Goal: Transaction & Acquisition: Obtain resource

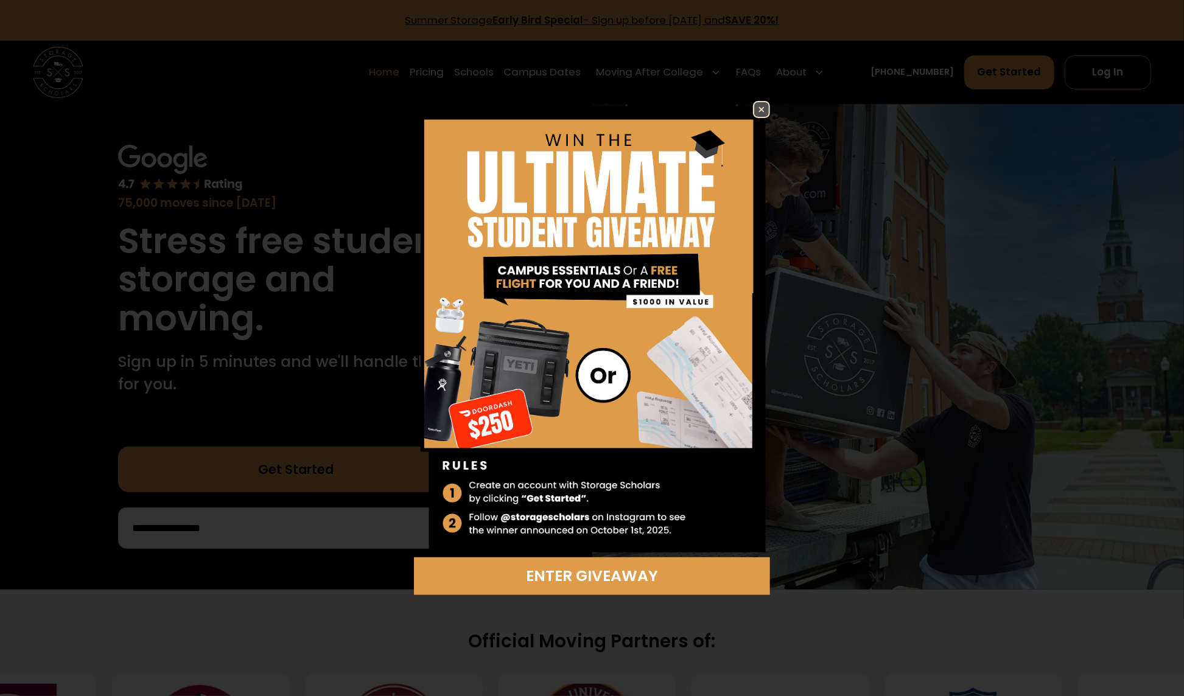
click at [592, 75] on div "Enter Giveaway" at bounding box center [592, 348] width 1184 height 696
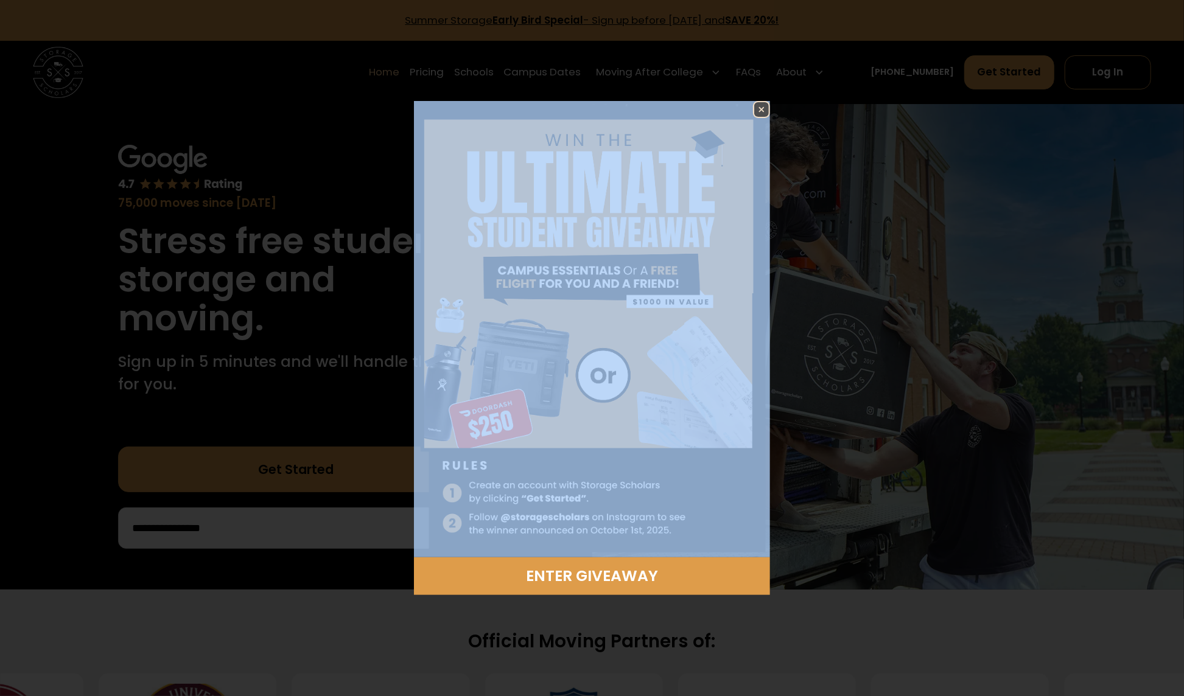
click at [592, 111] on img at bounding box center [761, 109] width 15 height 15
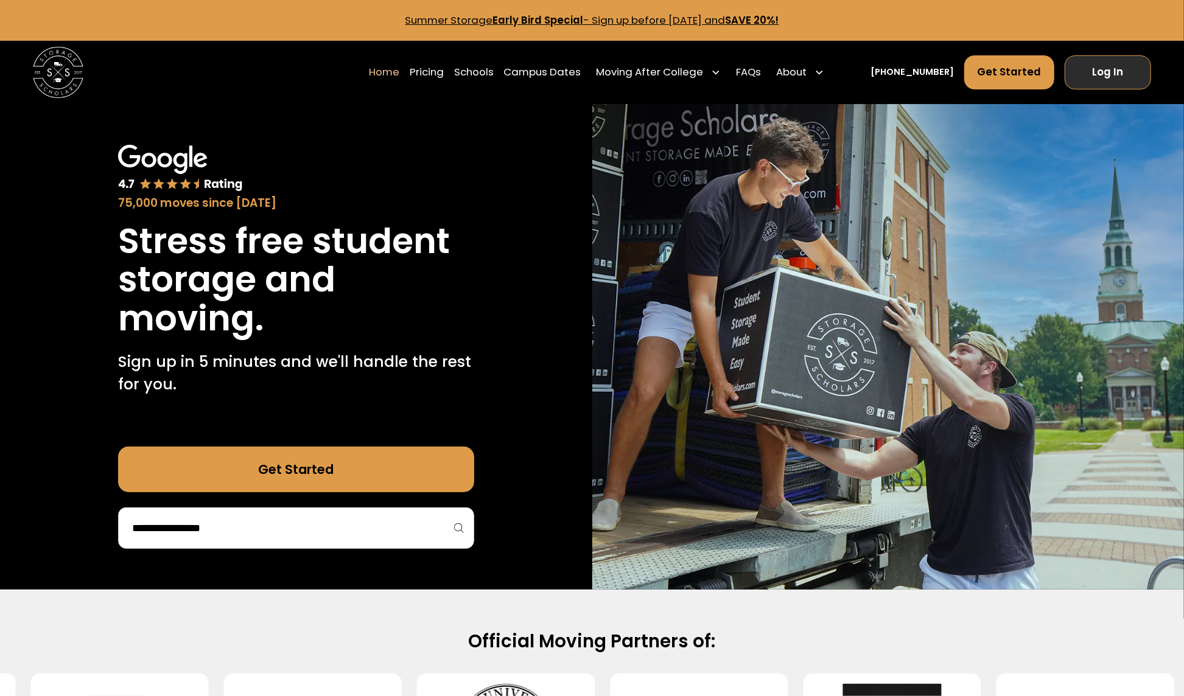
click at [592, 67] on link "Log In" at bounding box center [1108, 72] width 86 height 34
